Goal: Information Seeking & Learning: Check status

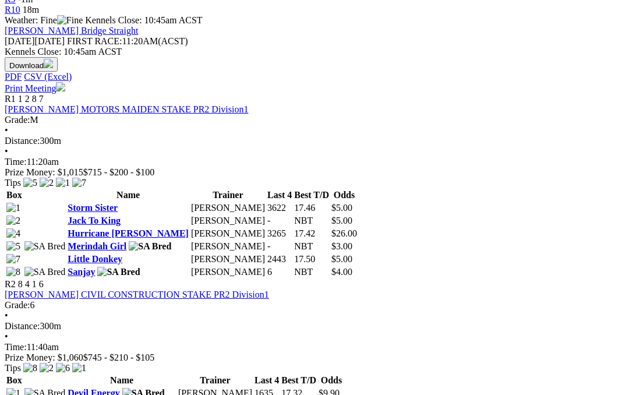
scroll to position [503, 1]
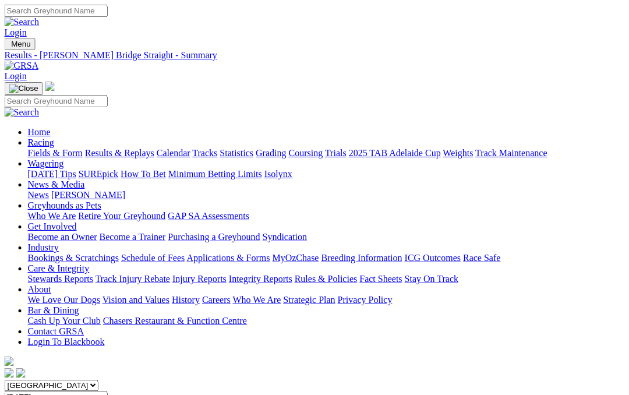
scroll to position [0, 15]
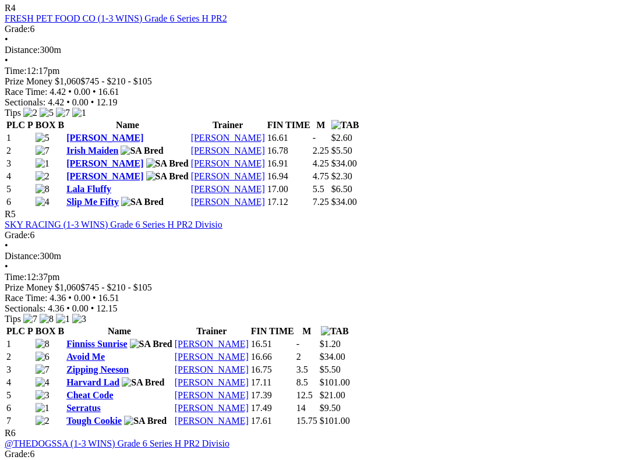
scroll to position [1173, 0]
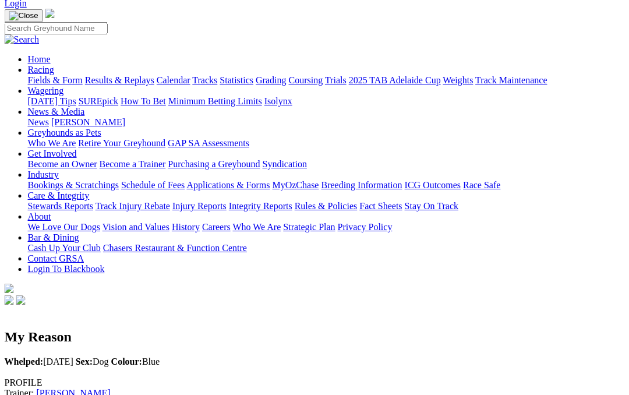
scroll to position [72, 0]
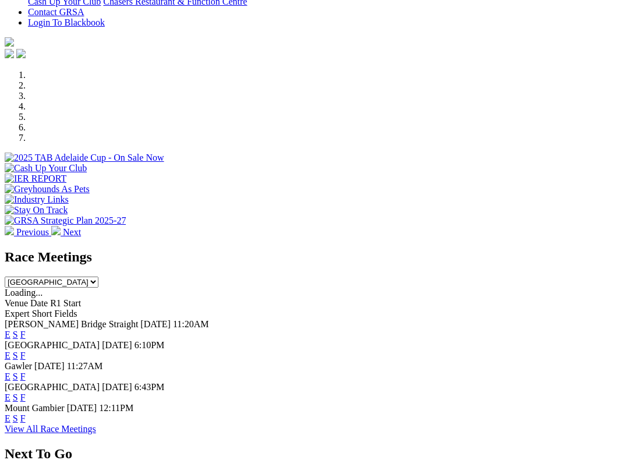
scroll to position [298, 0]
click at [26, 372] on link "F" at bounding box center [22, 377] width 5 height 10
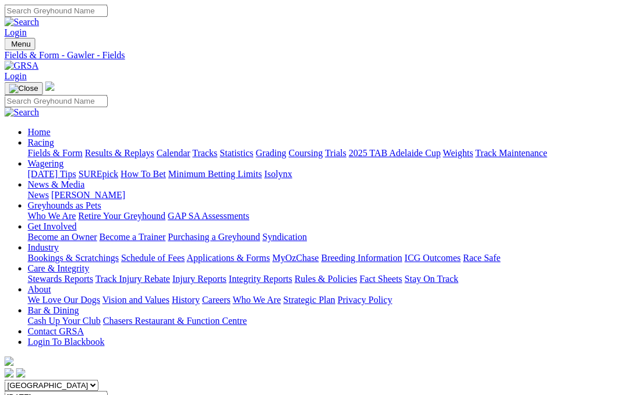
scroll to position [0, 24]
